Goal: Browse casually

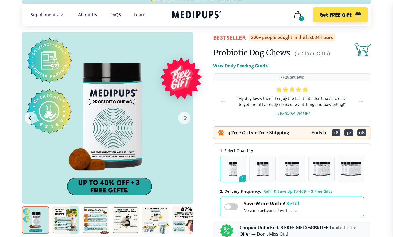
scroll to position [22, 0]
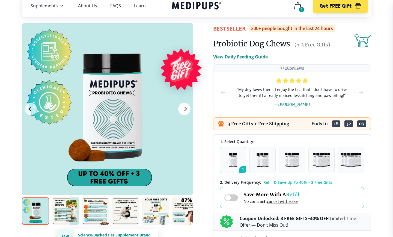
click at [180, 112] on button "Next Image" at bounding box center [184, 109] width 12 height 12
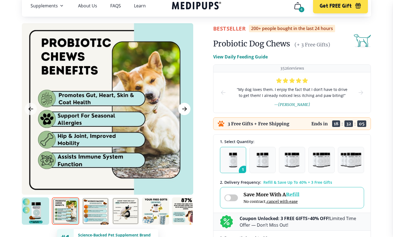
click at [183, 109] on icon "Next Image" at bounding box center [184, 109] width 7 height 7
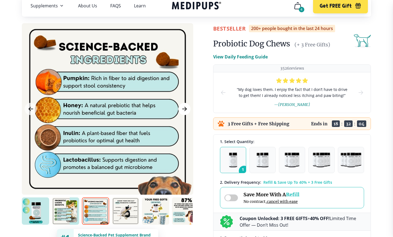
click at [183, 109] on icon "Next Image" at bounding box center [184, 109] width 4 height 4
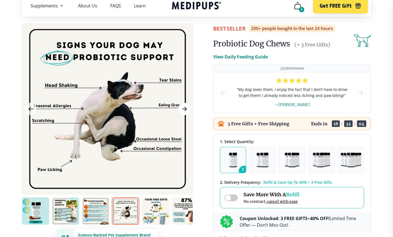
click at [183, 109] on icon "Next Image" at bounding box center [184, 109] width 4 height 4
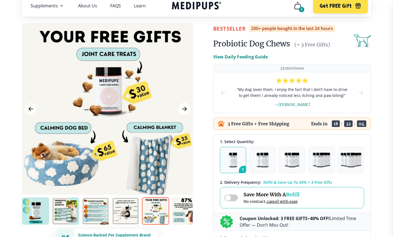
click at [183, 109] on icon "Next Image" at bounding box center [184, 109] width 4 height 4
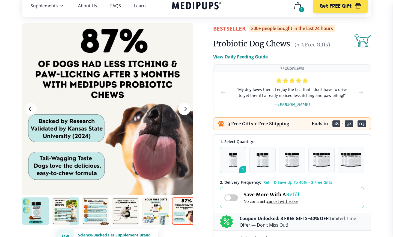
click at [183, 109] on icon "Next Image" at bounding box center [184, 109] width 4 height 4
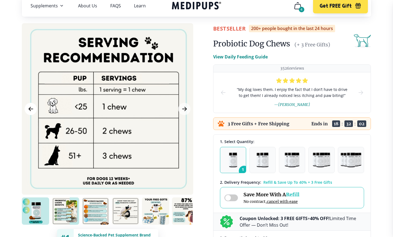
click at [30, 106] on icon "Previous Image" at bounding box center [31, 109] width 7 height 7
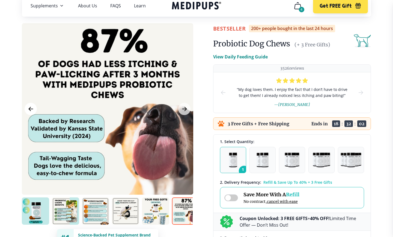
click at [30, 106] on icon "Previous Image" at bounding box center [31, 109] width 7 height 7
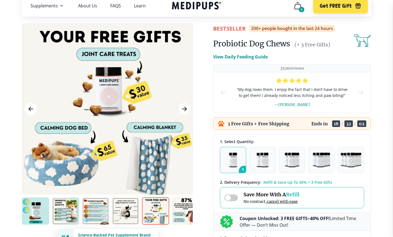
click at [30, 106] on icon "Previous Image" at bounding box center [31, 109] width 7 height 7
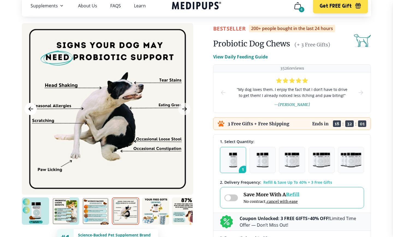
click at [30, 106] on icon "Previous Image" at bounding box center [31, 109] width 7 height 7
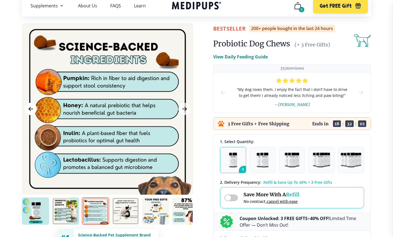
click at [30, 106] on icon "Previous Image" at bounding box center [31, 109] width 7 height 7
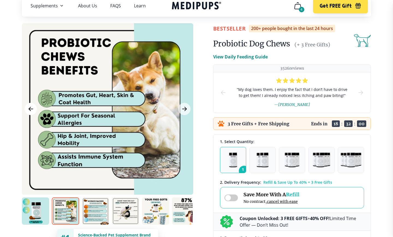
click at [30, 106] on icon "Previous Image" at bounding box center [31, 109] width 7 height 7
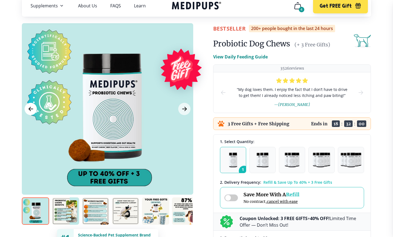
click at [30, 106] on icon "Previous Image" at bounding box center [31, 109] width 7 height 7
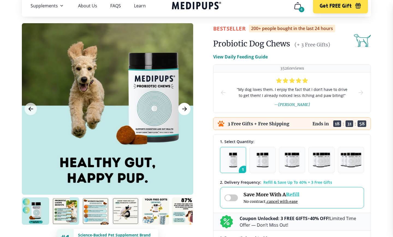
click at [183, 111] on icon "Next Image" at bounding box center [184, 109] width 7 height 7
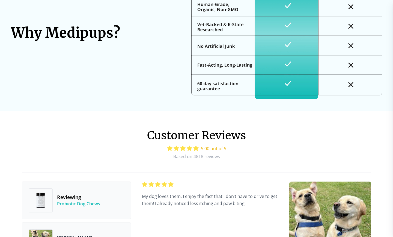
scroll to position [1552, 0]
